Goal: Task Accomplishment & Management: Manage account settings

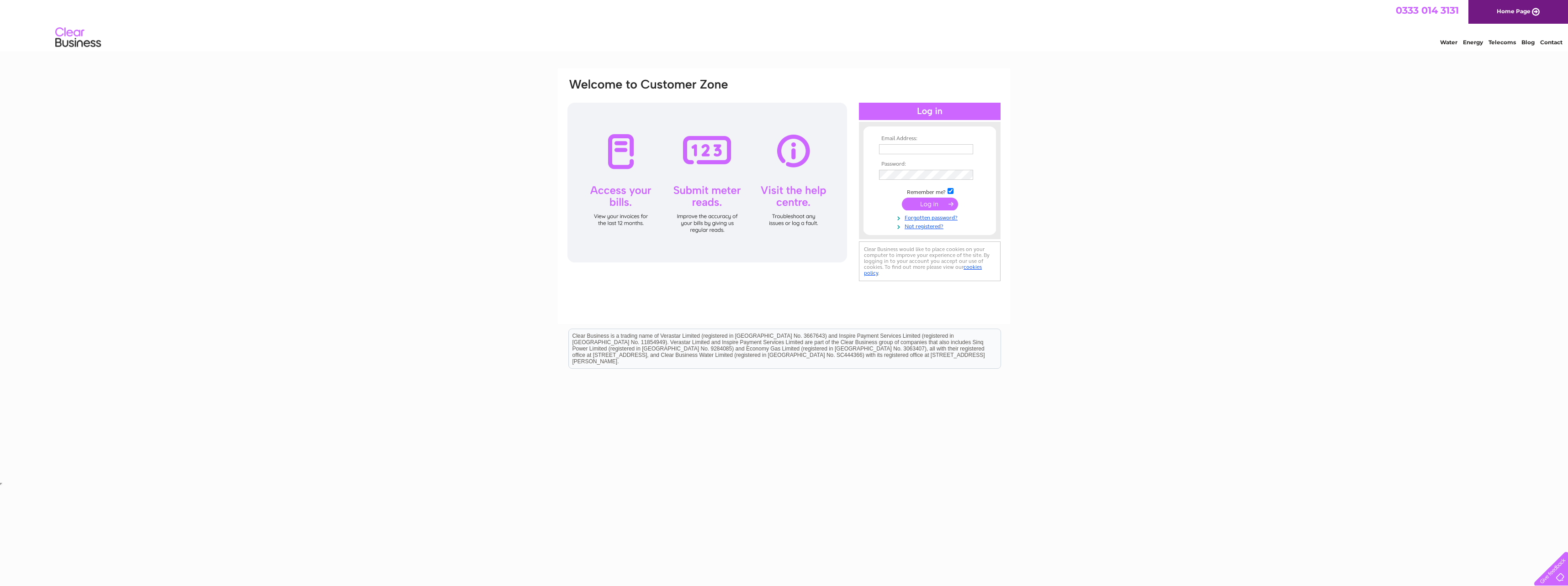
type input "[EMAIL_ADDRESS][DOMAIN_NAME]"
click at [938, 205] on input "submit" at bounding box center [930, 204] width 56 height 13
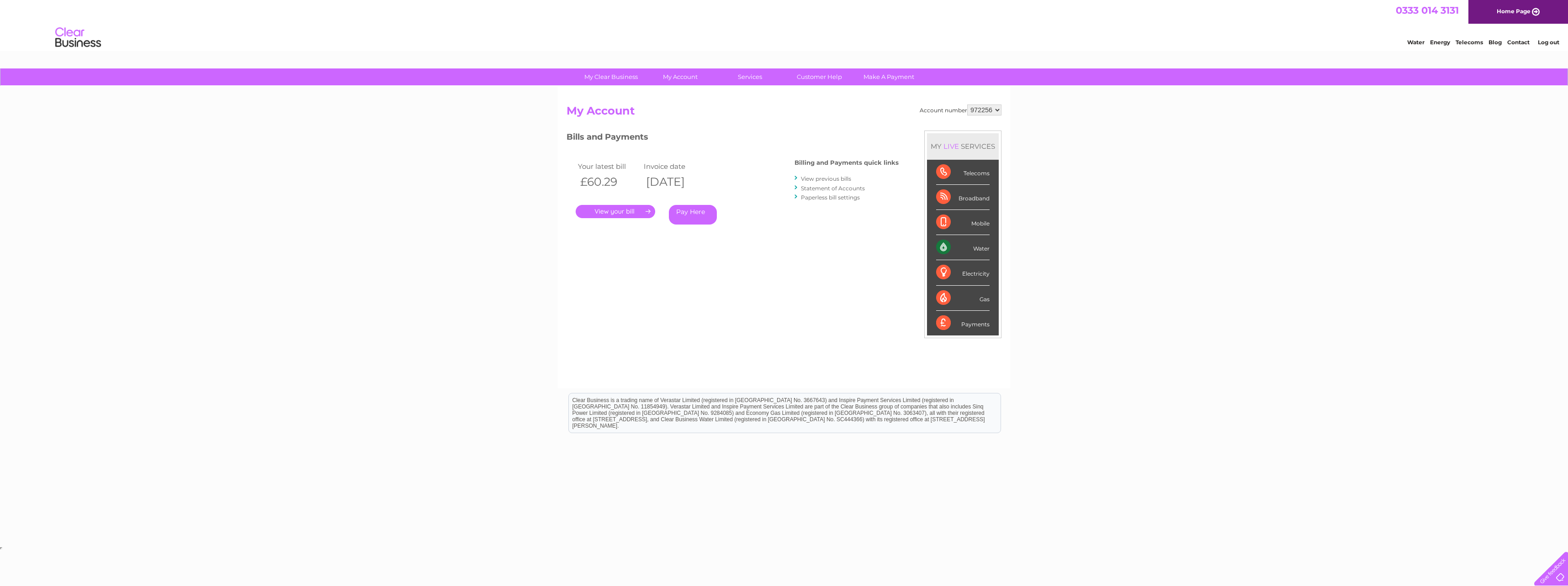
click at [839, 177] on link "View previous bills" at bounding box center [826, 179] width 50 height 7
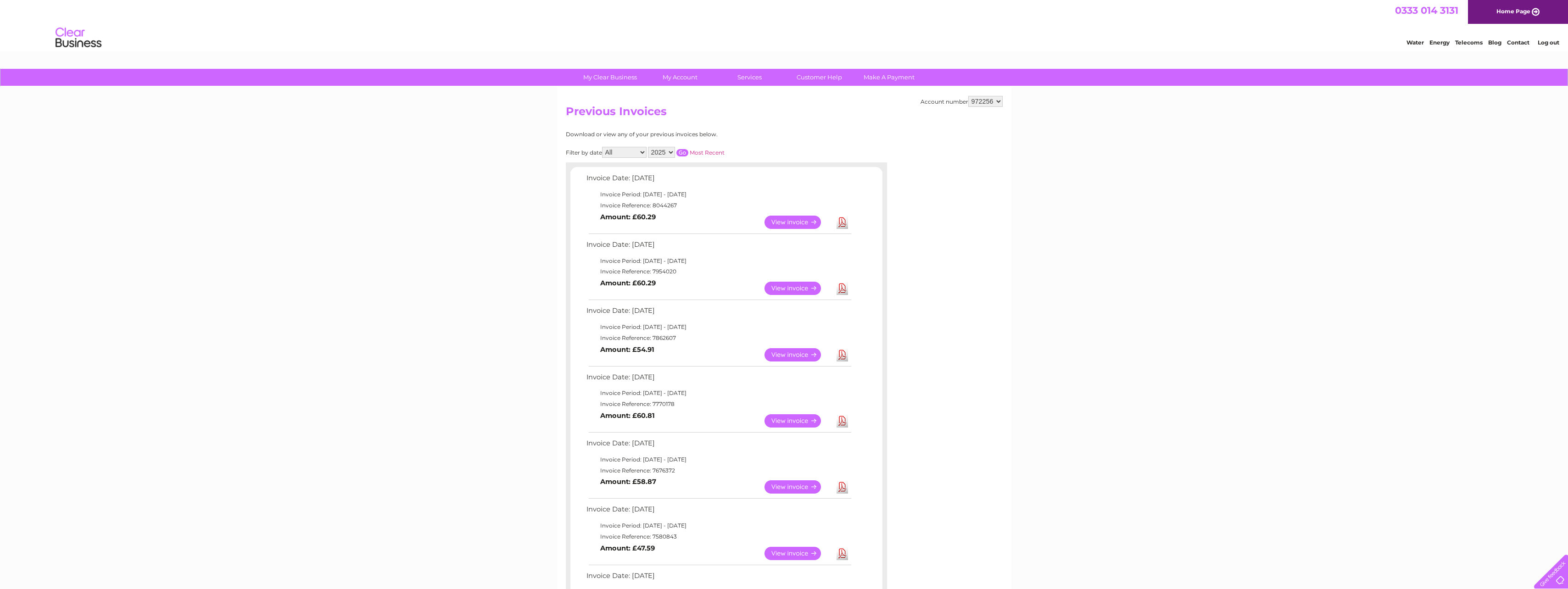
click at [789, 352] on link "View" at bounding box center [798, 355] width 67 height 13
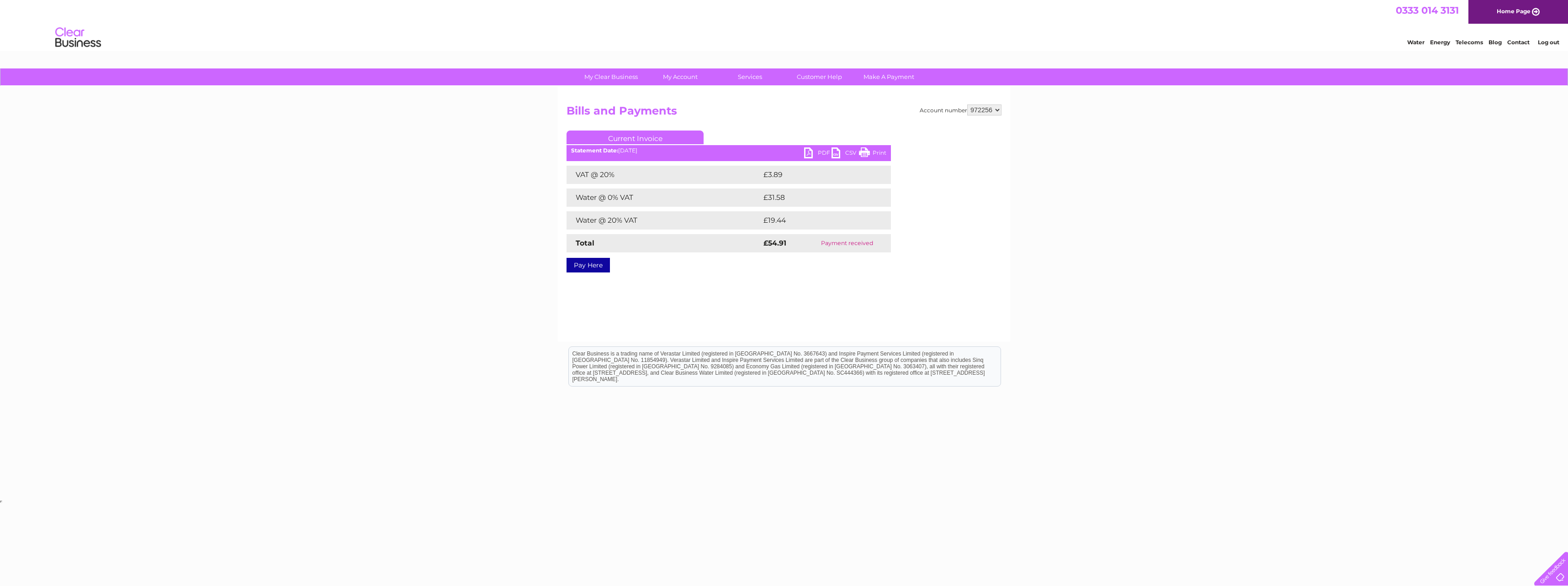
click at [866, 151] on link "Print" at bounding box center [872, 154] width 27 height 13
click at [670, 95] on link "Bills and Payments" at bounding box center [684, 96] width 75 height 18
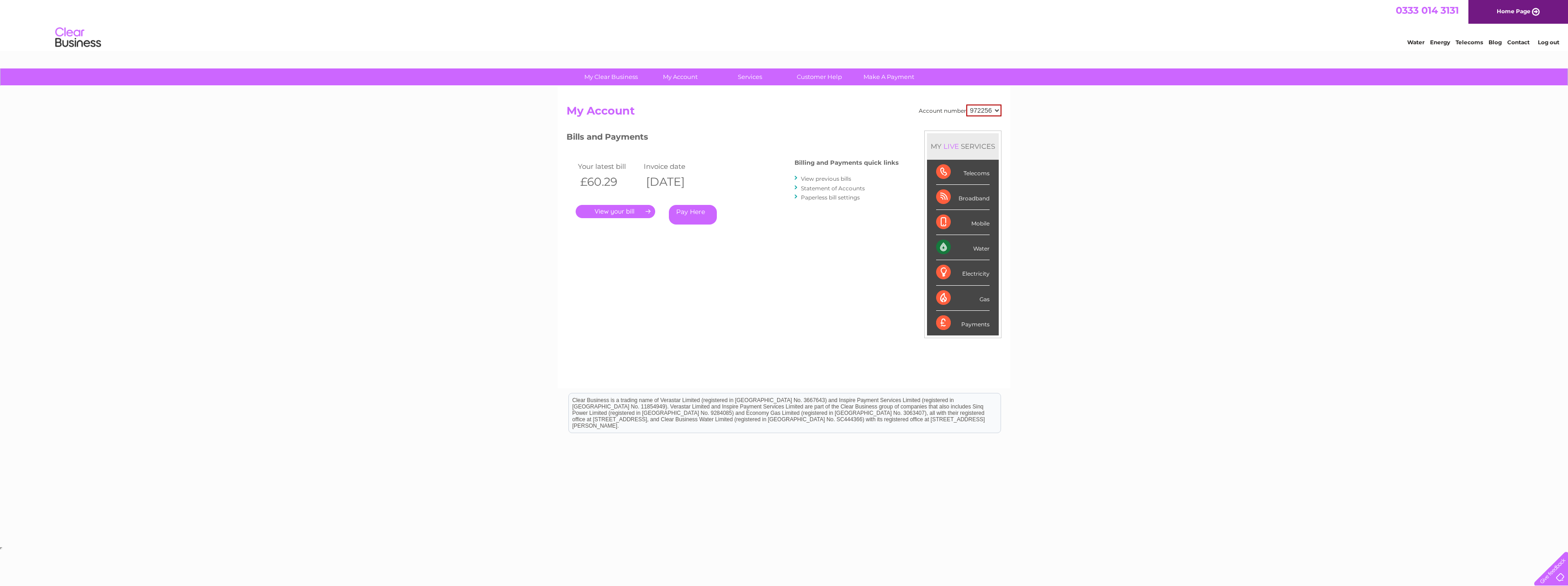
click at [834, 178] on link "View previous bills" at bounding box center [826, 179] width 50 height 7
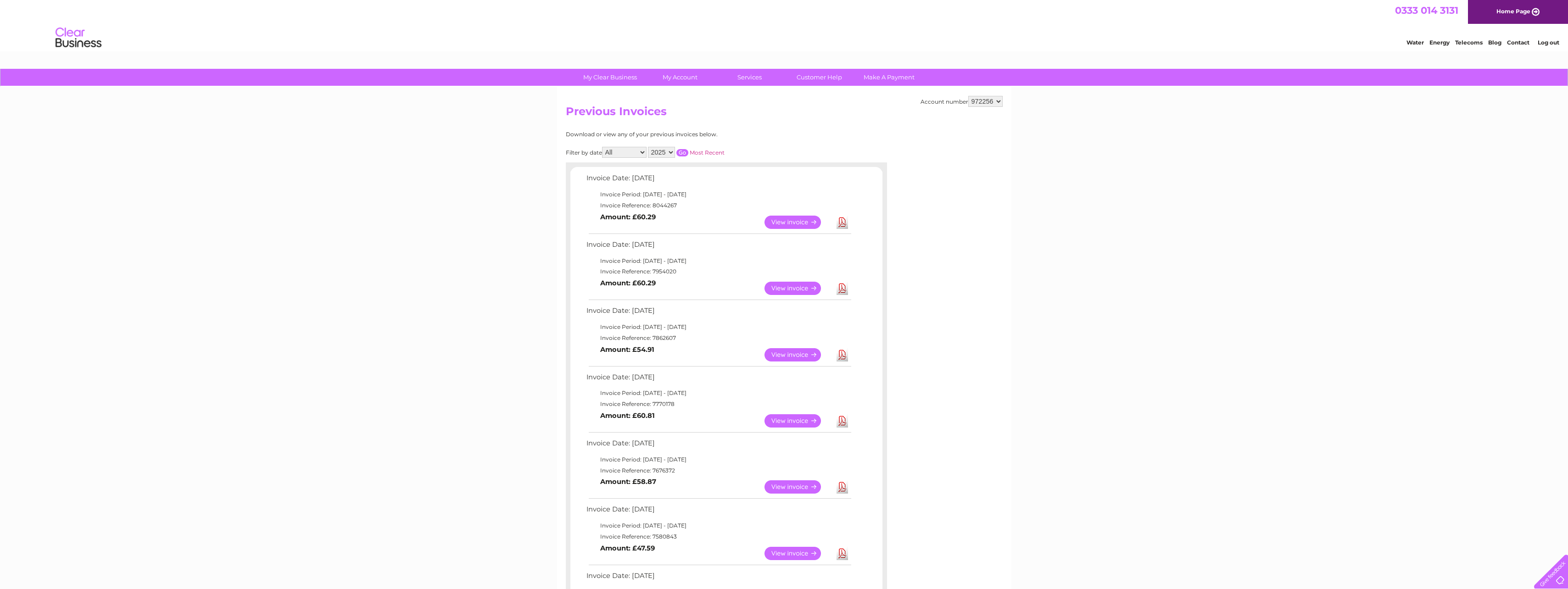
click at [788, 287] on link "View" at bounding box center [798, 288] width 67 height 13
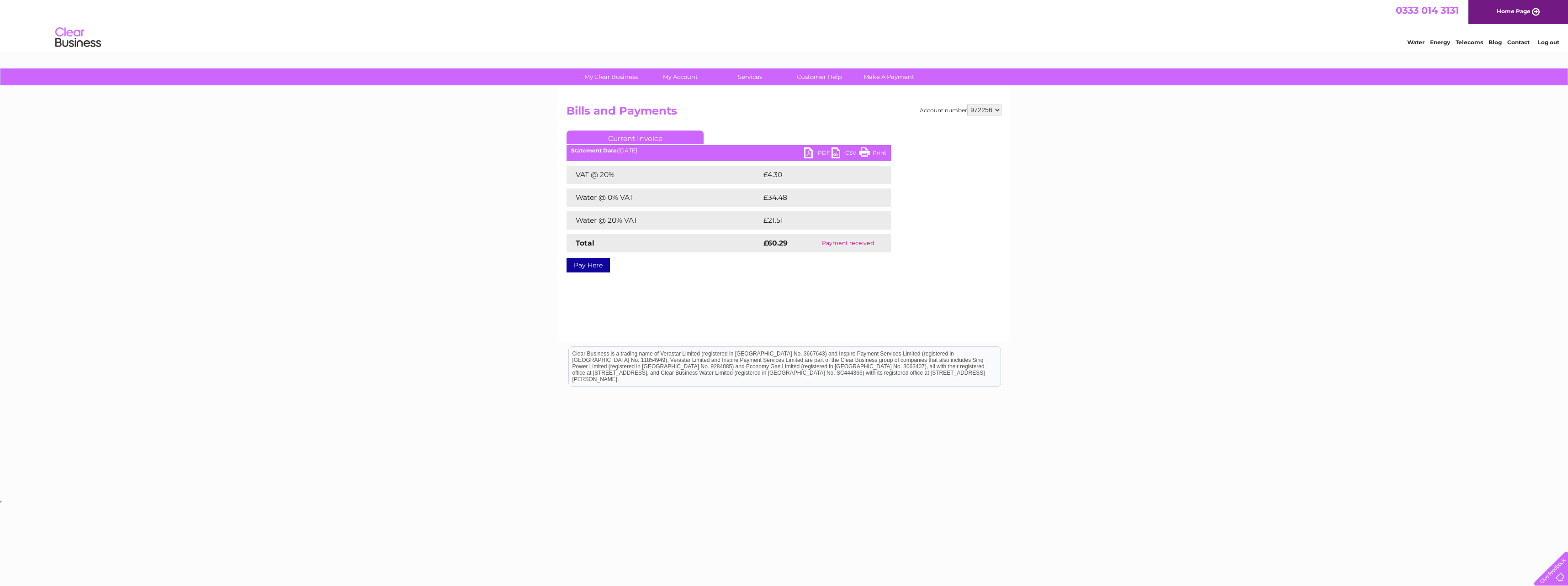
click at [870, 150] on link "Print" at bounding box center [872, 154] width 27 height 13
click at [674, 96] on link "Bills and Payments" at bounding box center [684, 96] width 75 height 18
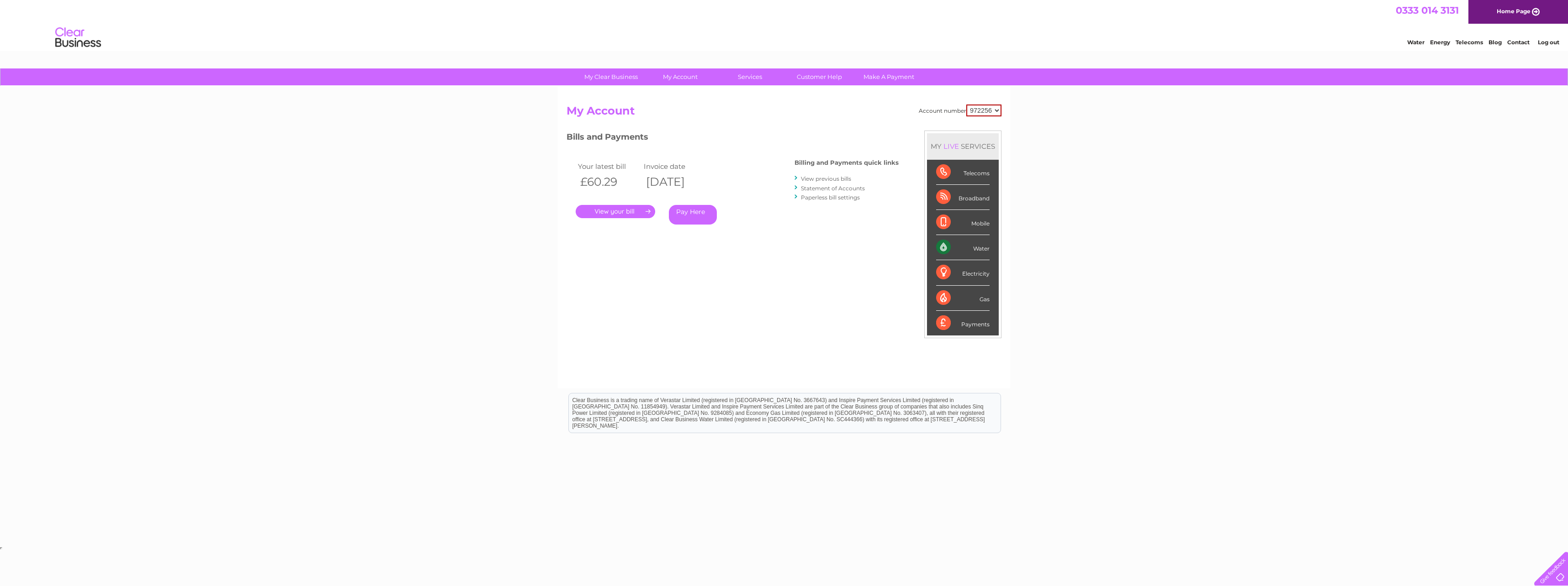
click at [822, 180] on link "View previous bills" at bounding box center [826, 179] width 50 height 7
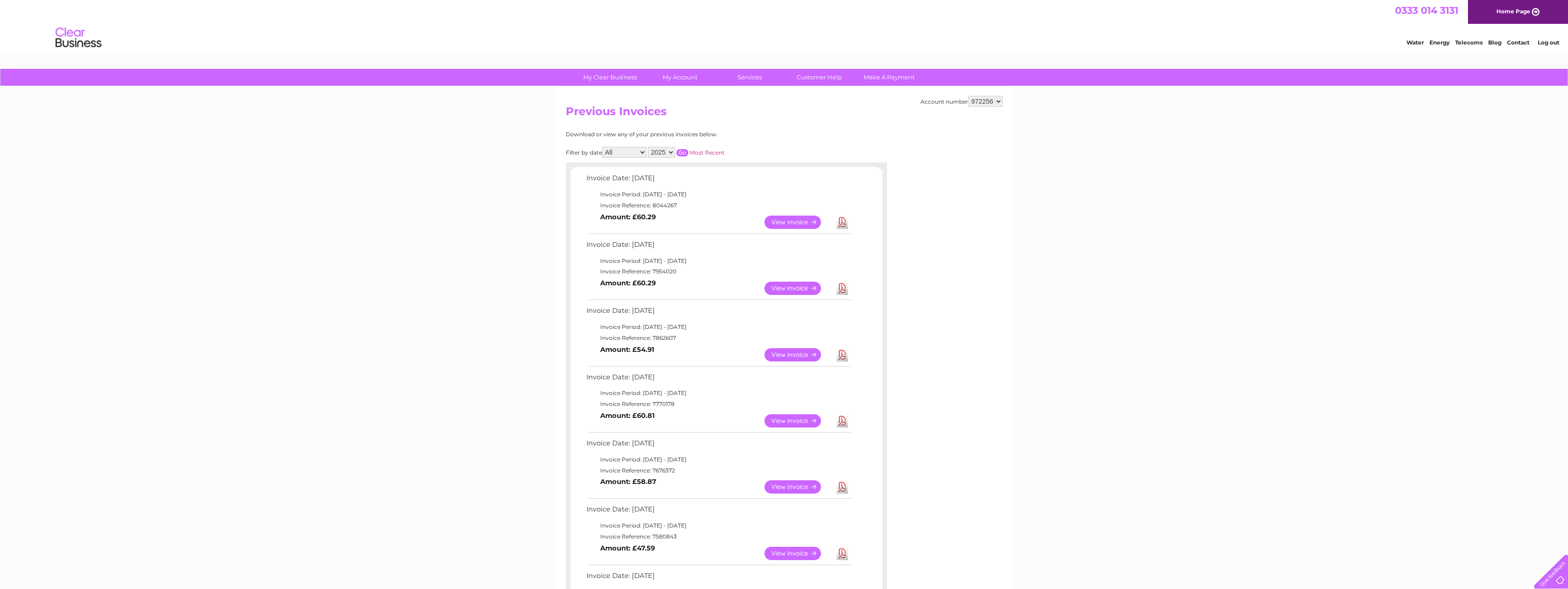
click at [787, 223] on link "View" at bounding box center [798, 222] width 67 height 13
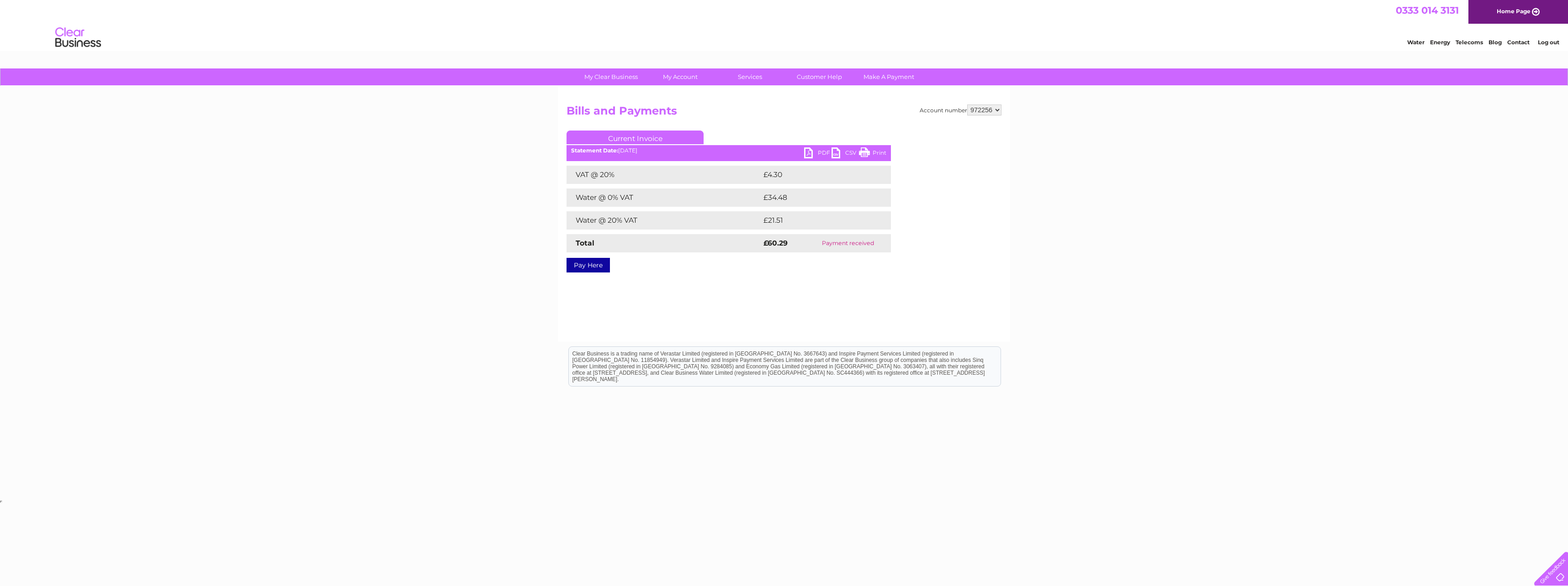
click at [871, 149] on link "Print" at bounding box center [872, 154] width 27 height 13
